Goal: Navigation & Orientation: Find specific page/section

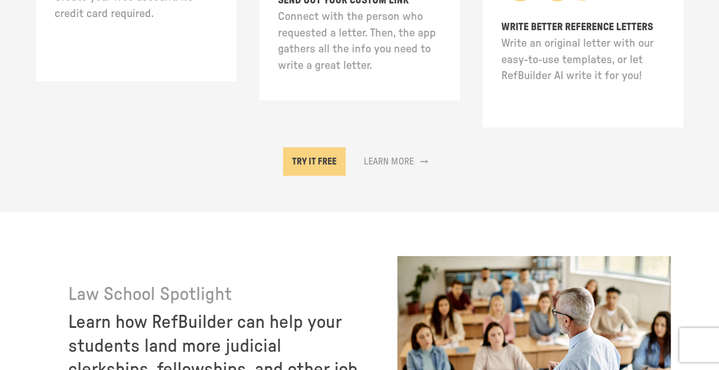
scroll to position [1980, 0]
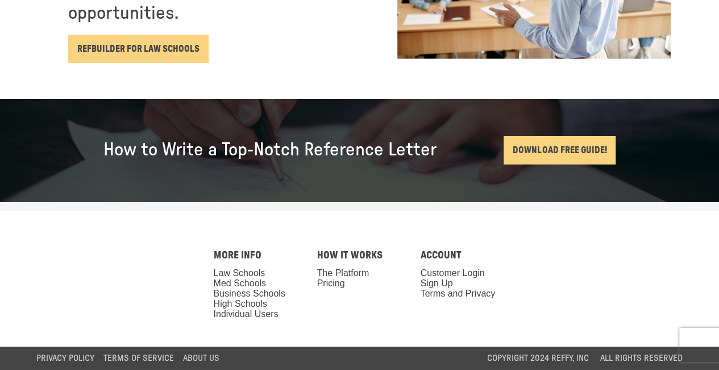
click at [85, 350] on div "PRIVACY POLICY Terms Of Service ABOUT US" at bounding box center [127, 357] width 183 height 23
click at [84, 354] on link "PRIVACY POLICY" at bounding box center [65, 358] width 58 height 9
